Goal: Task Accomplishment & Management: Manage account settings

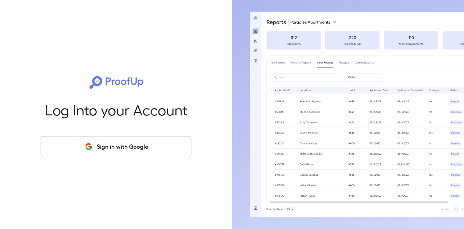
click at [95, 141] on button "Sign in with Google" at bounding box center [116, 146] width 151 height 21
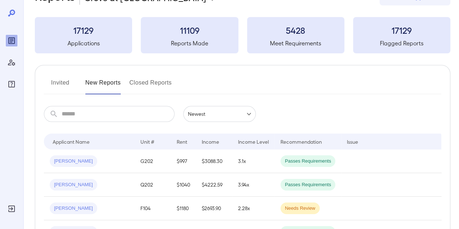
scroll to position [36, 0]
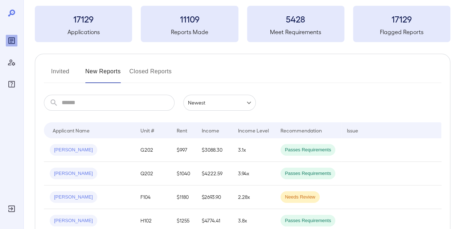
click at [61, 74] on button "Invited" at bounding box center [60, 74] width 33 height 17
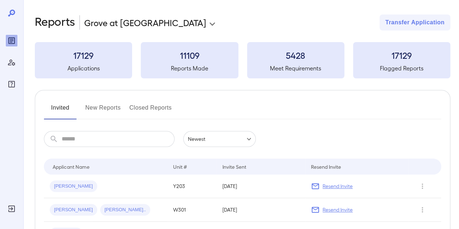
click at [123, 26] on body "**********" at bounding box center [229, 114] width 459 height 229
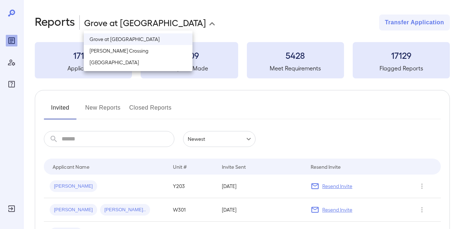
click at [106, 65] on li "[GEOGRAPHIC_DATA]" at bounding box center [138, 63] width 109 height 12
type input "**********"
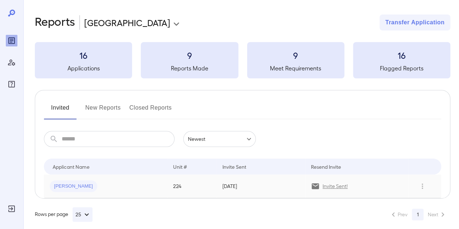
click at [67, 187] on span "Kristin L..." at bounding box center [74, 186] width 48 height 7
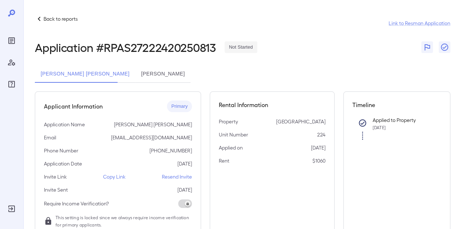
click at [138, 69] on button "Tracie Renee Monroe" at bounding box center [162, 73] width 55 height 17
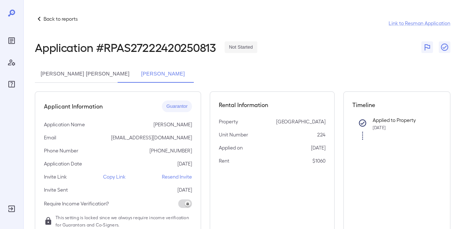
click at [45, 69] on button "Kristin Lane McCormick" at bounding box center [85, 73] width 100 height 17
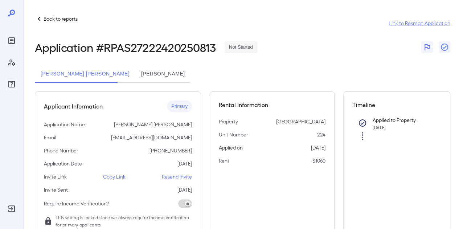
click at [162, 69] on button "Tracie Renee Monroe" at bounding box center [162, 73] width 55 height 17
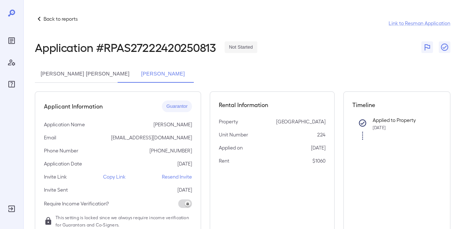
click at [65, 14] on div "Back to reports Link to Resman Application Application # RPAS27222420250813 Not…" at bounding box center [241, 186] width 436 height 373
click at [61, 18] on p "Back to reports" at bounding box center [61, 18] width 34 height 7
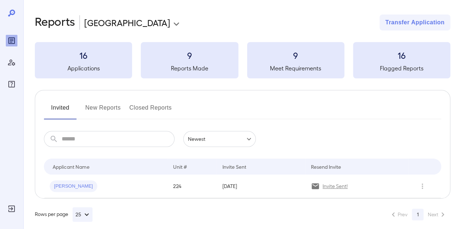
click at [102, 108] on button "New Reports" at bounding box center [103, 110] width 36 height 17
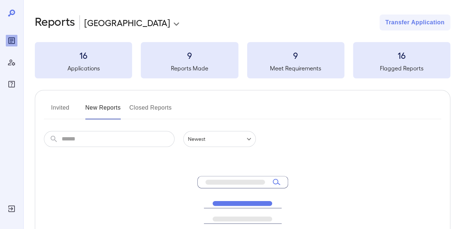
click at [145, 109] on button "Closed Reports" at bounding box center [150, 110] width 42 height 17
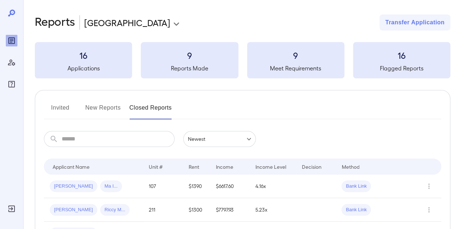
click at [114, 111] on button "New Reports" at bounding box center [103, 110] width 36 height 17
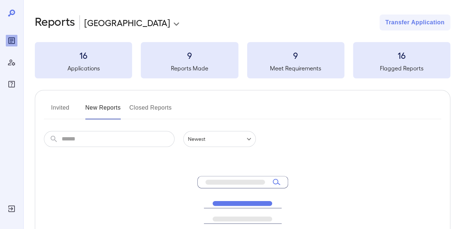
click at [55, 113] on button "Invited" at bounding box center [60, 110] width 33 height 17
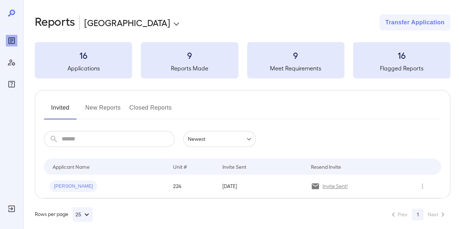
scroll to position [7, 0]
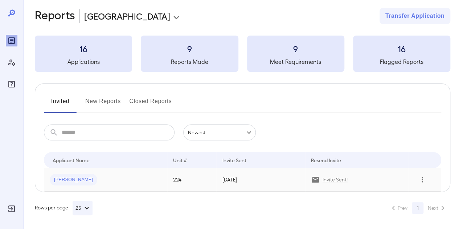
click at [420, 183] on icon "Row Actions" at bounding box center [422, 179] width 8 height 9
click at [419, 196] on li "View Application" at bounding box center [429, 194] width 57 height 12
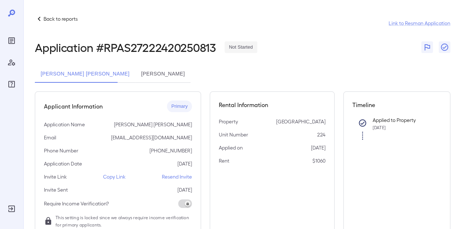
click at [145, 76] on button "Tracie Renee Monroe" at bounding box center [162, 73] width 55 height 17
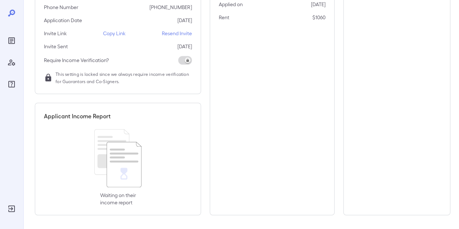
scroll to position [107, 0]
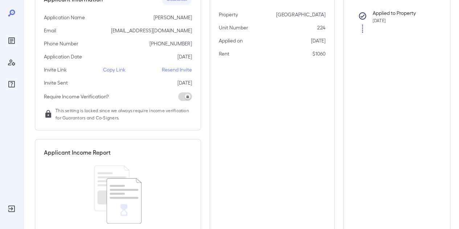
click at [107, 68] on p "Copy Link" at bounding box center [114, 69] width 22 height 7
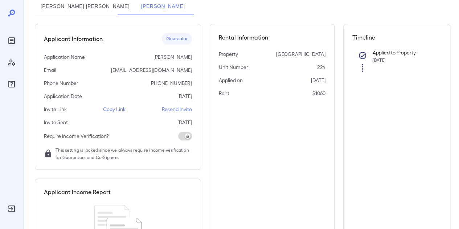
scroll to position [34, 0]
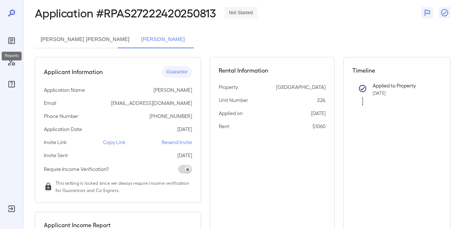
click at [12, 41] on icon "Reports" at bounding box center [12, 41] width 4 height 4
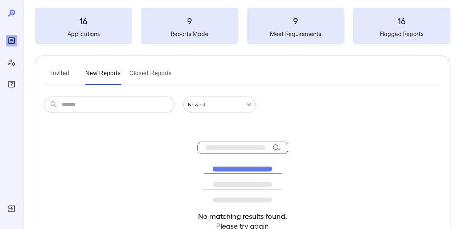
click at [65, 72] on button "Invited" at bounding box center [60, 75] width 33 height 17
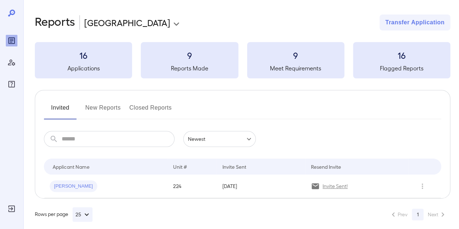
click at [98, 111] on button "New Reports" at bounding box center [103, 110] width 36 height 17
